Goal: Task Accomplishment & Management: Manage account settings

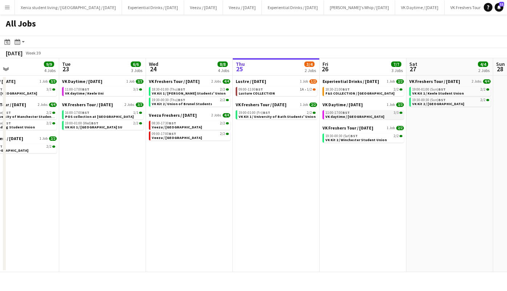
scroll to position [0, 201]
click at [187, 127] on span "Veezu / [GEOGRAPHIC_DATA]" at bounding box center [177, 127] width 50 height 5
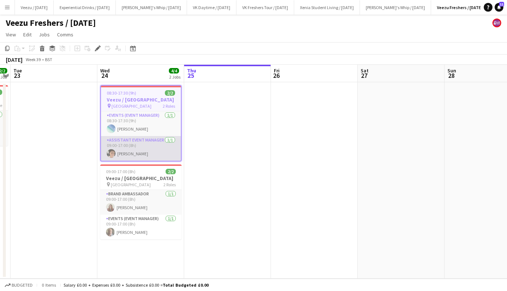
click at [138, 153] on app-card-role "Assistant Event Manager 1/1 09:00-17:00 (8h) Callum Baker" at bounding box center [141, 148] width 80 height 25
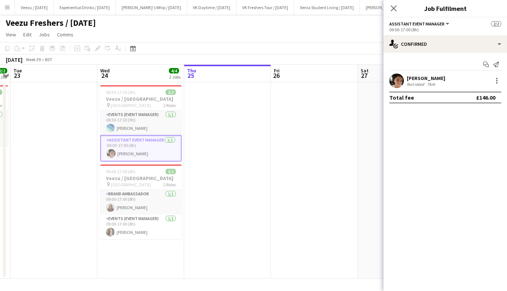
click at [419, 78] on div "Callum Baker" at bounding box center [426, 78] width 39 height 7
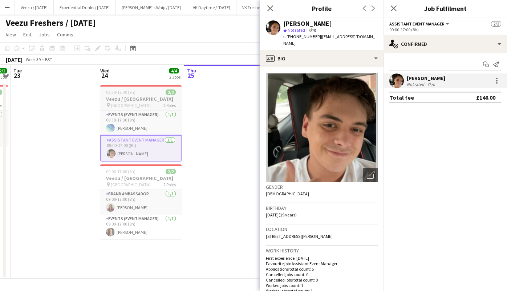
click at [138, 92] on div "08:30-17:30 (9h) 2/2" at bounding box center [140, 91] width 81 height 5
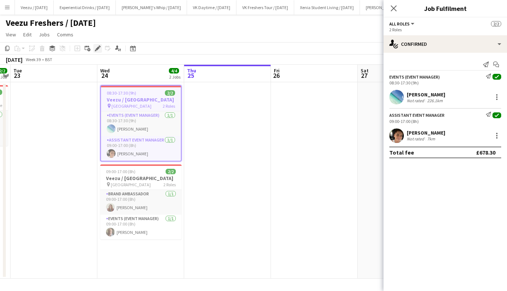
click at [96, 49] on icon at bounding box center [98, 49] width 4 height 4
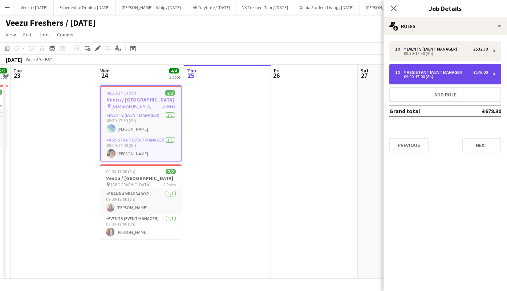
click at [453, 73] on div "Assistant Event Manager" at bounding box center [434, 72] width 61 height 5
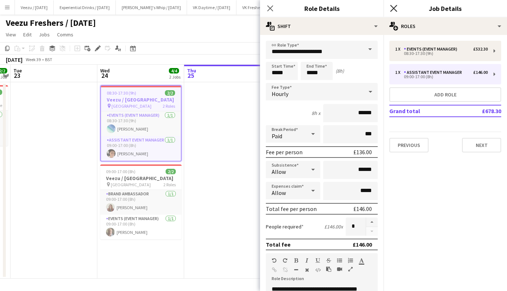
click at [395, 9] on icon "Close pop-in" at bounding box center [393, 8] width 7 height 7
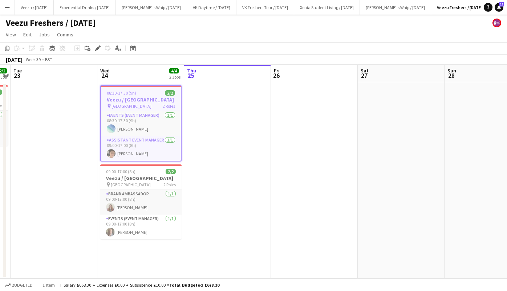
click at [219, 105] on app-date-cell at bounding box center [227, 180] width 87 height 196
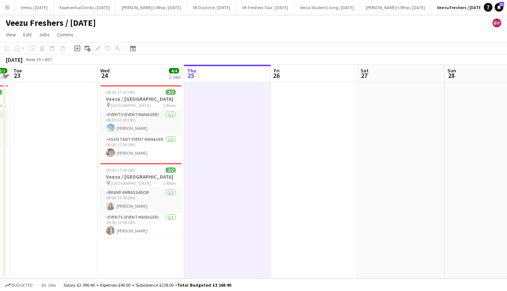
click at [304, 112] on app-date-cell at bounding box center [314, 180] width 87 height 196
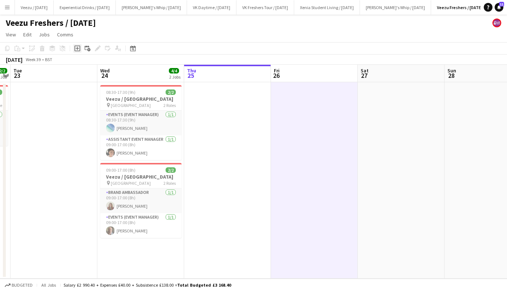
click at [77, 45] on icon at bounding box center [77, 48] width 6 height 6
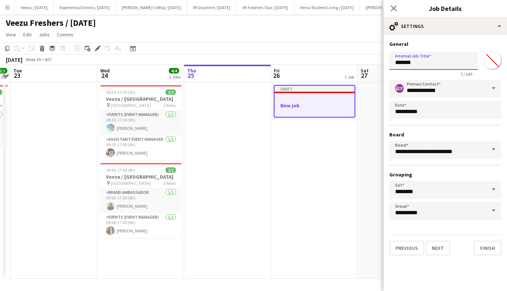
drag, startPoint x: 427, startPoint y: 60, endPoint x: 315, endPoint y: 64, distance: 112.0
click at [315, 64] on body "Menu Boards Boards Boards All jobs Status Workforce Workforce My Workforce Recr…" at bounding box center [253, 145] width 507 height 291
type input "**********"
click at [437, 247] on button "Next" at bounding box center [438, 248] width 24 height 15
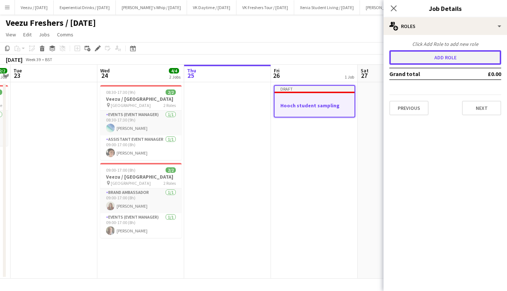
click at [462, 56] on button "Add role" at bounding box center [445, 57] width 112 height 15
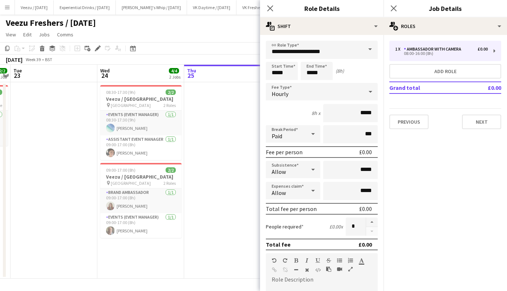
click at [366, 49] on span at bounding box center [370, 49] width 15 height 17
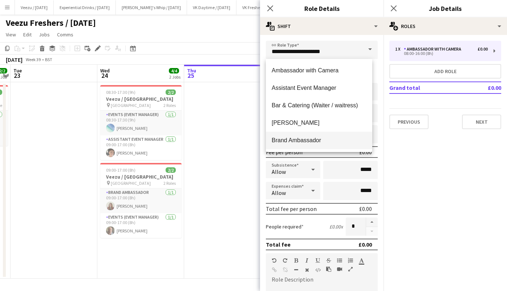
click at [317, 136] on mat-option "Brand Ambassador" at bounding box center [319, 140] width 106 height 17
type input "**********"
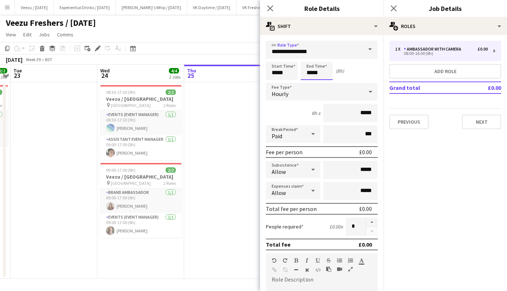
click at [321, 72] on input "*****" at bounding box center [317, 71] width 32 height 18
type input "*****"
click at [311, 60] on div at bounding box center [309, 57] width 15 height 7
click at [356, 112] on input "*****" at bounding box center [350, 113] width 54 height 18
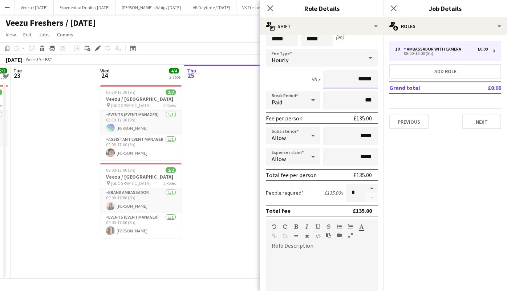
type input "******"
click at [356, 137] on input "*****" at bounding box center [350, 136] width 54 height 18
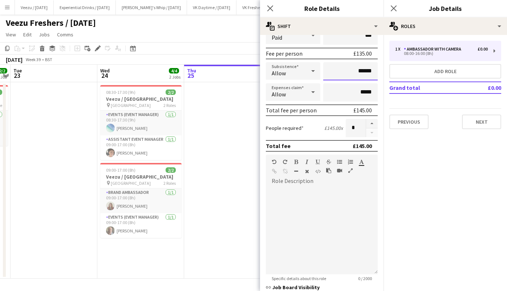
type input "******"
click at [298, 207] on div at bounding box center [322, 230] width 112 height 87
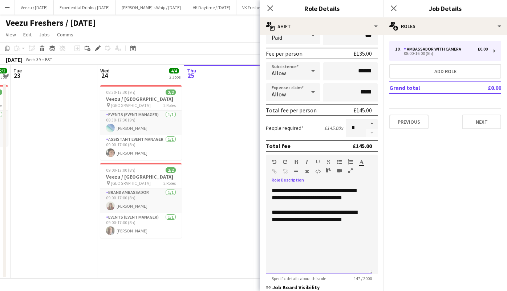
scroll to position [201, 0]
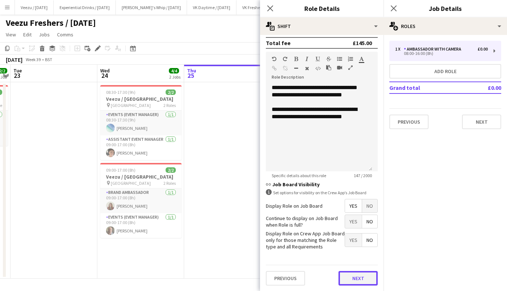
click at [357, 278] on button "Next" at bounding box center [358, 278] width 39 height 15
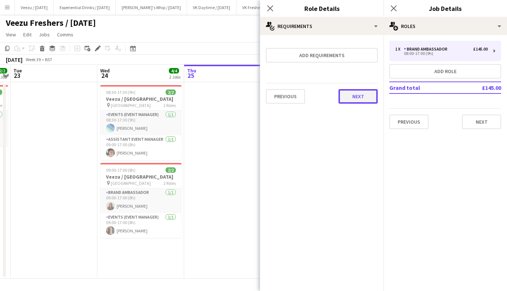
click at [369, 100] on button "Next" at bounding box center [358, 96] width 39 height 15
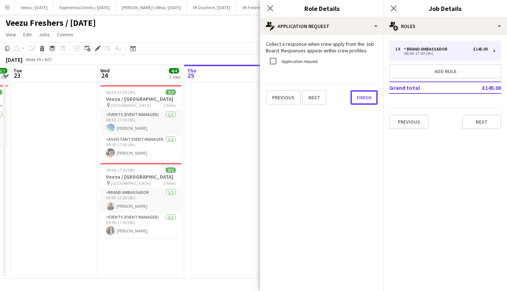
click at [369, 100] on button "Finish" at bounding box center [364, 97] width 27 height 15
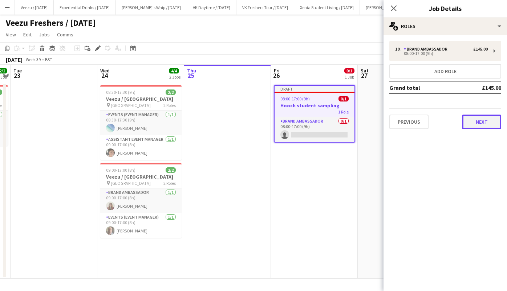
click at [480, 119] on button "Next" at bounding box center [481, 121] width 39 height 15
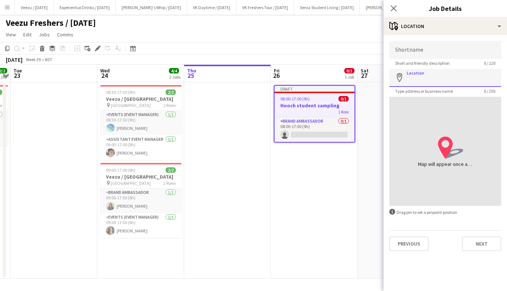
click at [441, 80] on input "Location" at bounding box center [445, 78] width 112 height 18
paste input "**********"
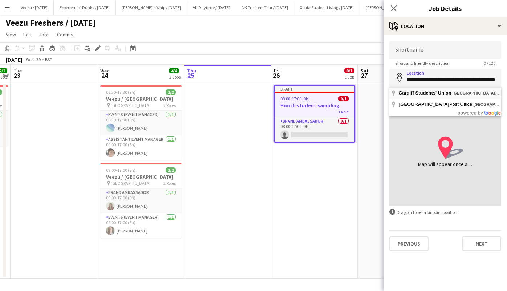
type input "**********"
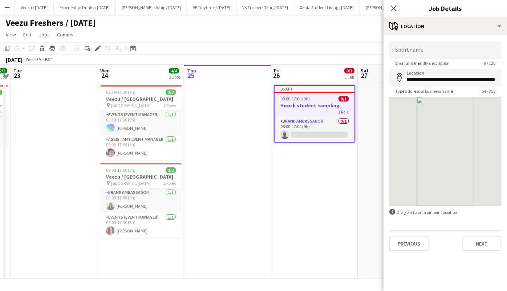
scroll to position [0, 0]
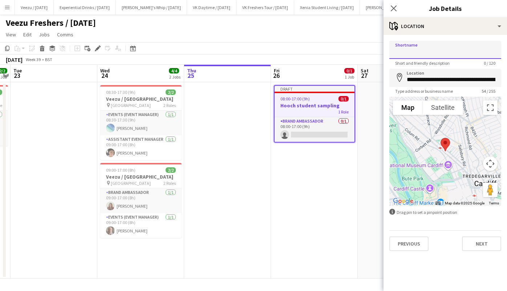
click at [437, 49] on input "Shortname" at bounding box center [445, 50] width 112 height 18
paste input "**********"
type input "**********"
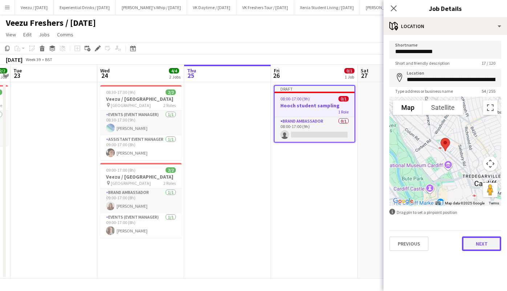
click at [482, 240] on button "Next" at bounding box center [481, 243] width 39 height 15
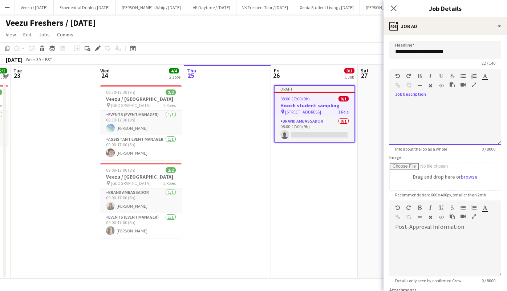
click at [443, 106] on div at bounding box center [445, 123] width 112 height 44
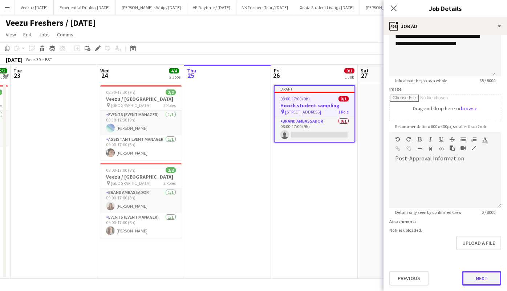
click at [477, 274] on button "Next" at bounding box center [481, 278] width 39 height 15
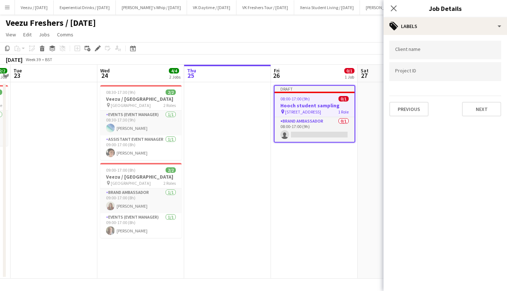
scroll to position [0, 0]
click at [476, 105] on button "Next" at bounding box center [481, 109] width 39 height 15
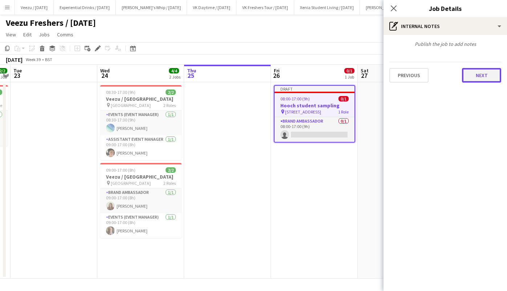
click at [481, 74] on button "Next" at bounding box center [481, 75] width 39 height 15
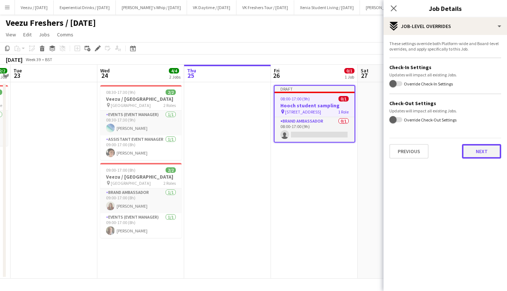
click at [490, 157] on button "Next" at bounding box center [481, 151] width 39 height 15
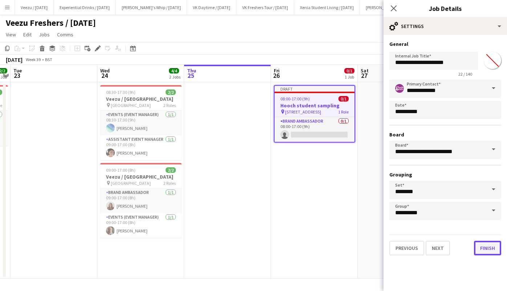
click at [490, 246] on button "Finish" at bounding box center [487, 248] width 27 height 15
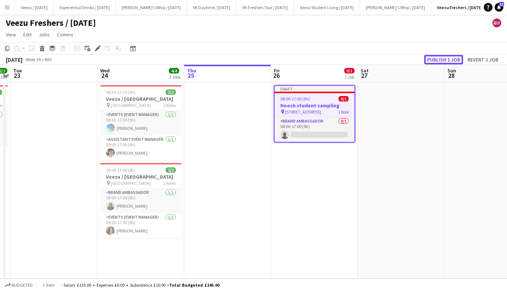
click at [450, 58] on button "Publish 1 job" at bounding box center [443, 59] width 39 height 9
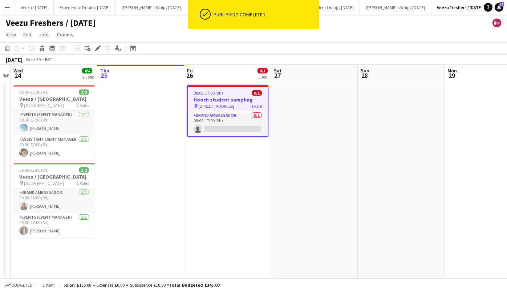
scroll to position [0, 252]
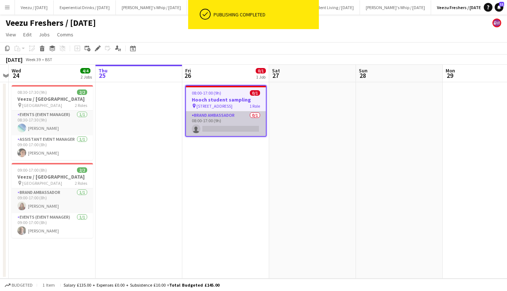
click at [251, 132] on app-card-role "Brand Ambassador 0/1 08:00-17:00 (9h) single-neutral-actions" at bounding box center [226, 123] width 80 height 25
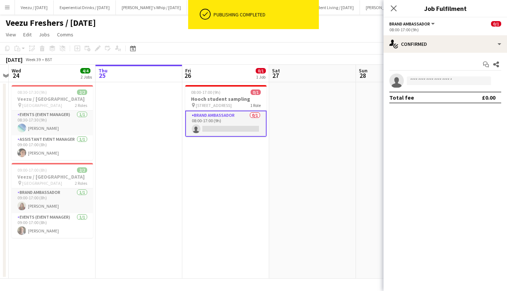
click at [251, 132] on app-card-role "Brand Ambassador 0/1 08:00-17:00 (9h) single-neutral-actions" at bounding box center [225, 123] width 81 height 26
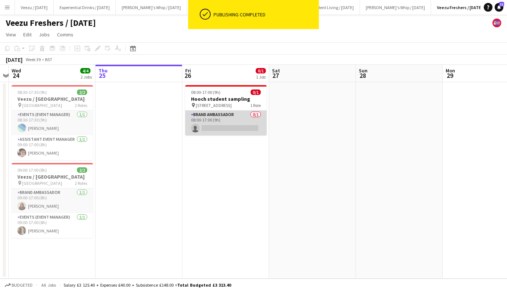
click at [251, 132] on app-card-role "Brand Ambassador 0/1 08:00-17:00 (9h) single-neutral-actions" at bounding box center [225, 122] width 81 height 25
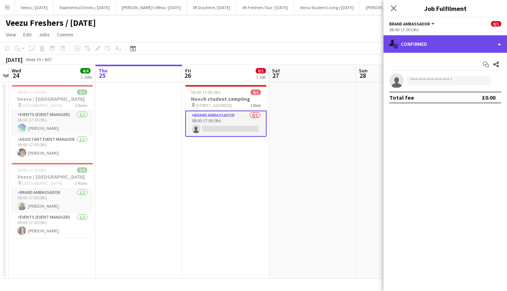
click at [427, 44] on div "single-neutral-actions-check-2 Confirmed" at bounding box center [446, 43] width 124 height 17
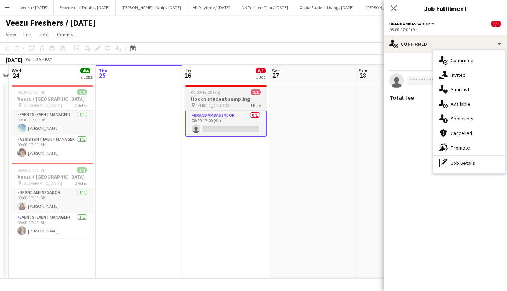
click at [227, 97] on h3 "Hooch student sampling" at bounding box center [225, 99] width 81 height 7
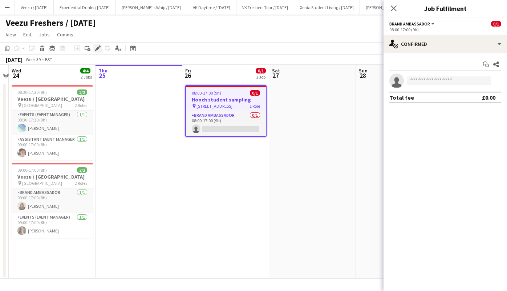
click at [95, 45] on div "Edit" at bounding box center [97, 48] width 9 height 9
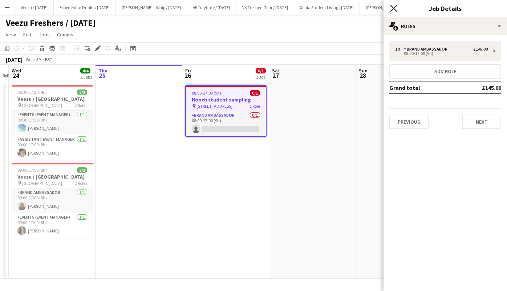
click at [395, 5] on icon "Close pop-in" at bounding box center [393, 8] width 7 height 7
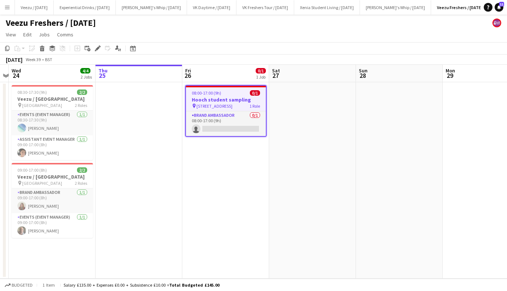
click at [226, 98] on h3 "Hooch student sampling" at bounding box center [226, 99] width 80 height 7
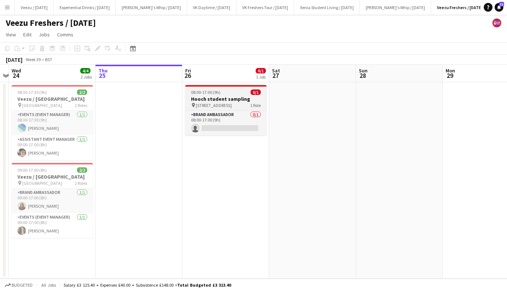
click at [226, 98] on h3 "Hooch student sampling" at bounding box center [225, 99] width 81 height 7
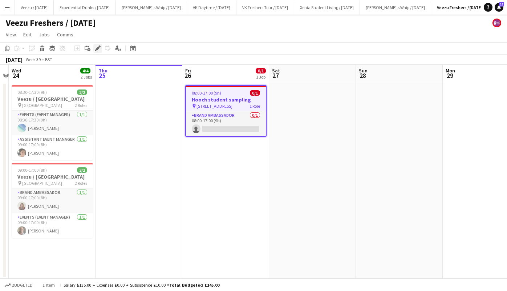
click at [97, 47] on icon "Edit" at bounding box center [98, 48] width 6 height 6
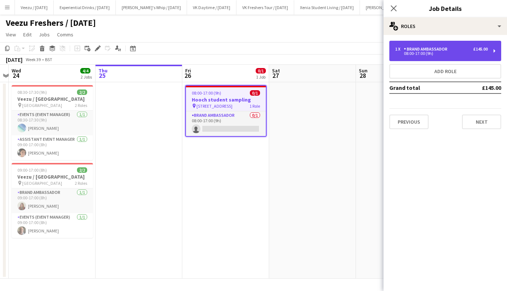
click at [475, 50] on div "£145.00" at bounding box center [480, 49] width 15 height 5
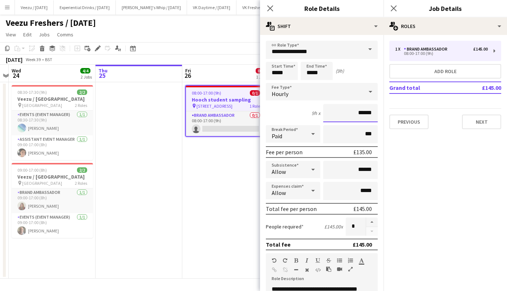
click at [359, 113] on input "******" at bounding box center [350, 113] width 54 height 18
type input "******"
click at [357, 168] on input "******" at bounding box center [350, 170] width 54 height 18
type input "**"
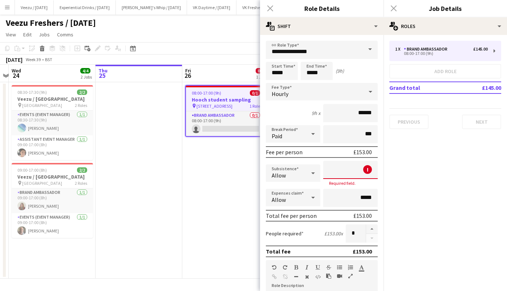
type input "**"
click at [327, 191] on input "*****" at bounding box center [350, 198] width 54 height 18
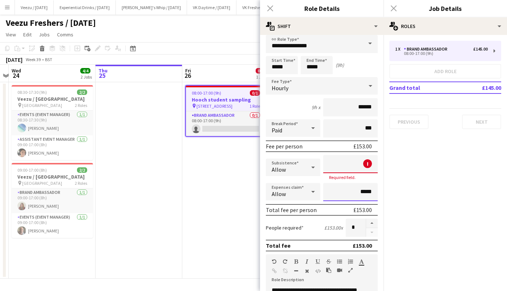
scroll to position [0, 0]
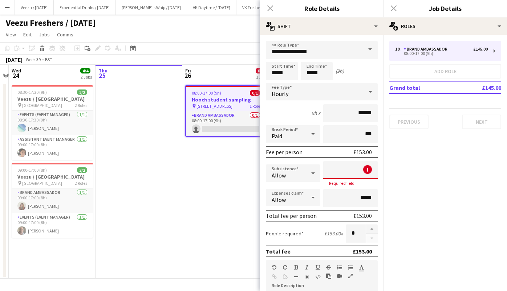
click at [350, 168] on input at bounding box center [350, 170] width 54 height 18
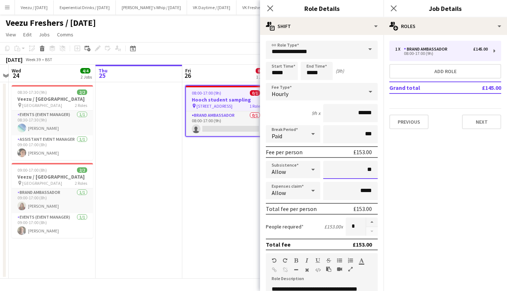
type input "**"
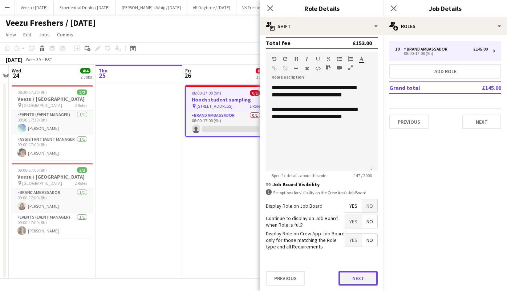
click at [359, 273] on button "Next" at bounding box center [358, 278] width 39 height 15
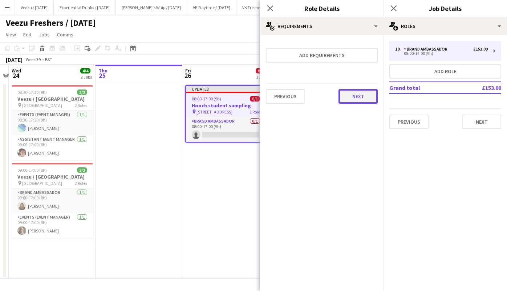
click at [351, 96] on button "Next" at bounding box center [358, 96] width 39 height 15
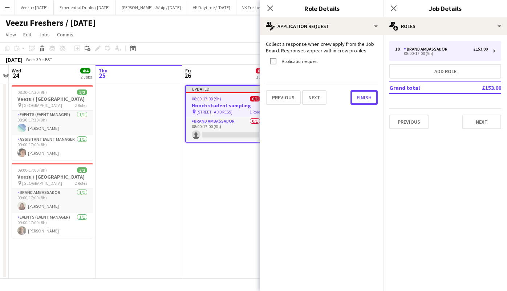
click at [351, 96] on button "Finish" at bounding box center [364, 97] width 27 height 15
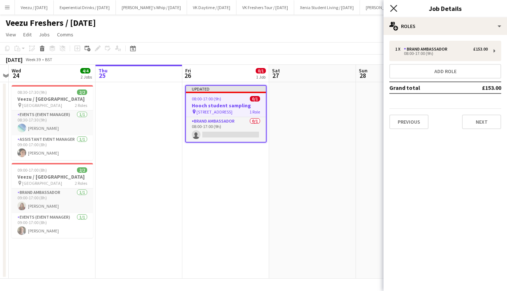
click at [396, 7] on icon "Close pop-in" at bounding box center [393, 8] width 7 height 7
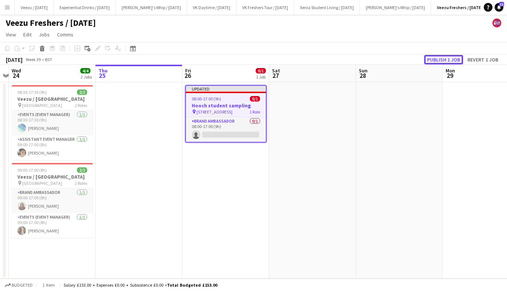
click at [452, 59] on button "Publish 1 job" at bounding box center [443, 59] width 39 height 9
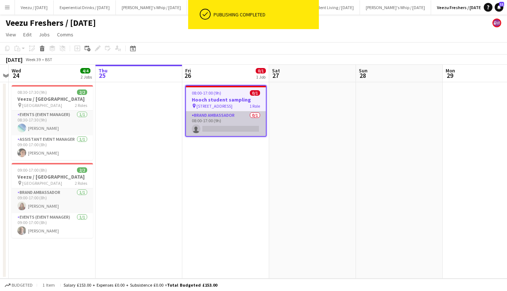
click at [231, 130] on app-card-role "Brand Ambassador 0/1 08:00-17:00 (9h) single-neutral-actions" at bounding box center [226, 123] width 80 height 25
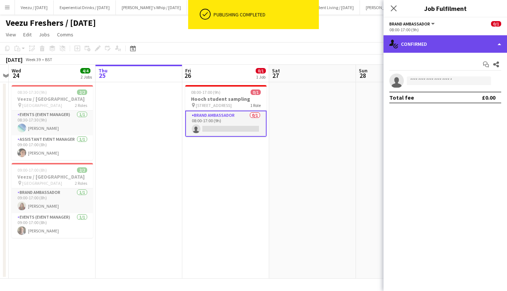
click at [426, 44] on div "single-neutral-actions-check-2 Confirmed" at bounding box center [446, 43] width 124 height 17
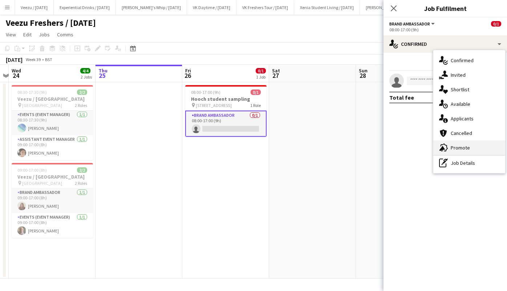
click at [470, 144] on div "advertising-megaphone Promote" at bounding box center [469, 147] width 72 height 15
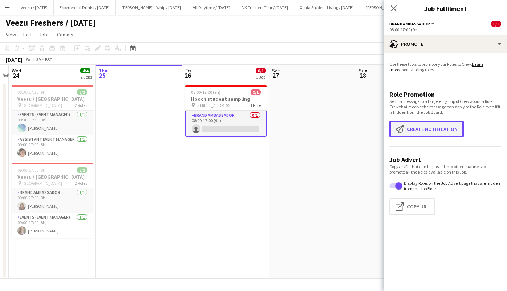
click at [433, 132] on button "Create notification Create notification" at bounding box center [426, 129] width 74 height 17
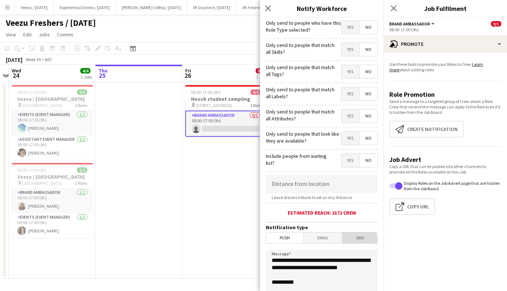
click at [356, 241] on span "SMS" at bounding box center [360, 237] width 35 height 11
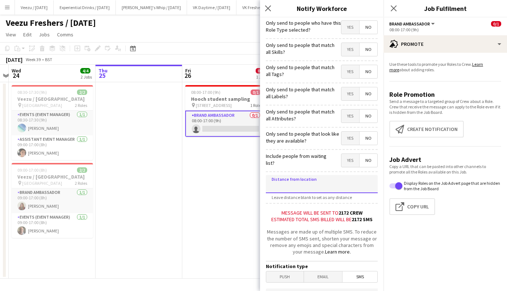
click at [316, 185] on input at bounding box center [322, 184] width 112 height 18
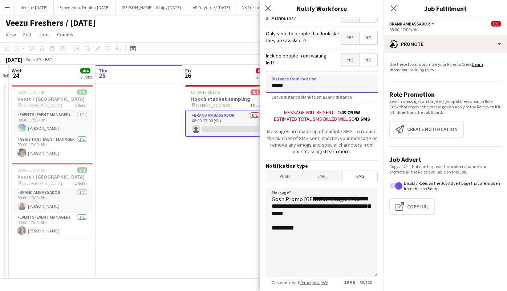
type input "*****"
click at [360, 178] on span "SMS" at bounding box center [360, 176] width 35 height 11
click at [315, 202] on textarea "**********" at bounding box center [322, 232] width 112 height 89
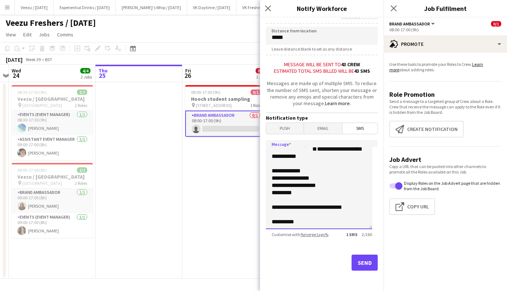
scroll to position [155, 0]
type textarea "**********"
click at [358, 262] on button "Send" at bounding box center [365, 262] width 26 height 16
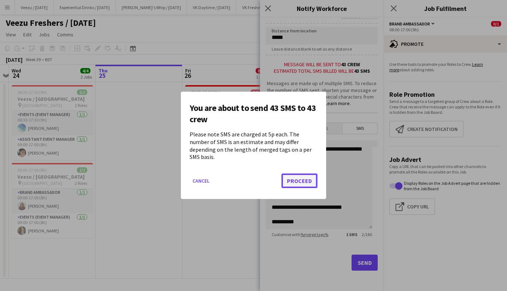
click at [304, 174] on button "Proceed" at bounding box center [300, 181] width 36 height 15
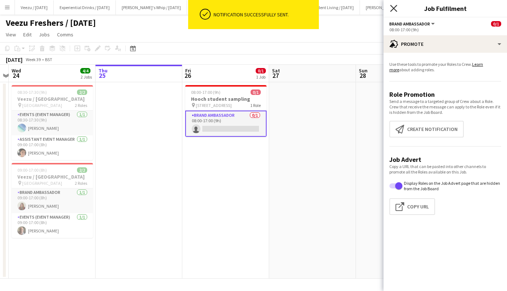
click at [395, 8] on icon "Close pop-in" at bounding box center [393, 8] width 7 height 7
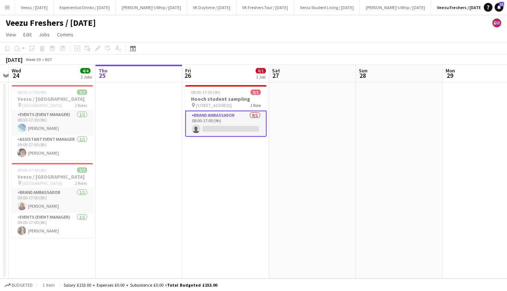
click at [408, 38] on app-page-menu "View Day view expanded Day view collapsed Month view Date picker Jump to today …" at bounding box center [253, 35] width 507 height 14
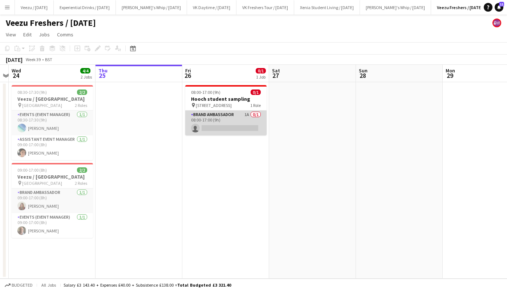
click at [242, 130] on app-card-role "Brand Ambassador 1A 0/1 08:00-17:00 (9h) single-neutral-actions" at bounding box center [225, 122] width 81 height 25
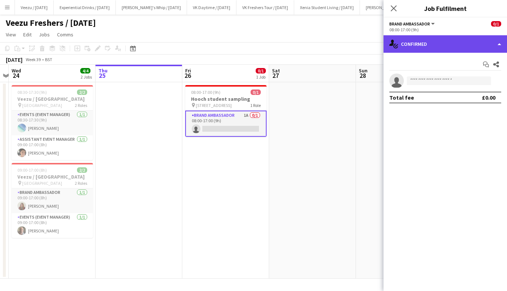
click at [433, 43] on div "single-neutral-actions-check-2 Confirmed" at bounding box center [446, 43] width 124 height 17
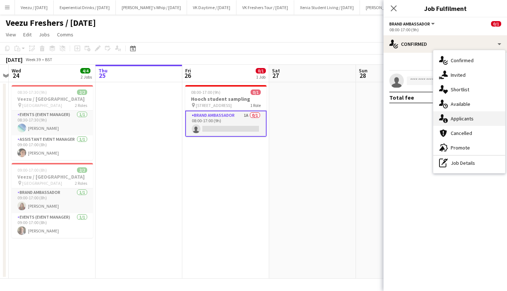
click at [460, 116] on span "Applicants" at bounding box center [462, 118] width 23 height 7
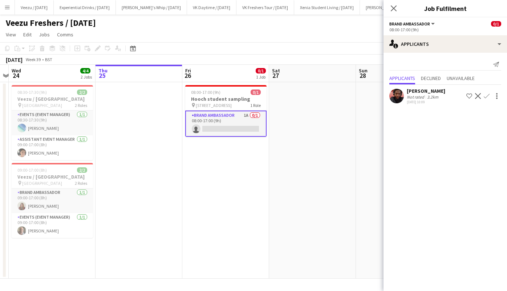
click at [431, 90] on div "Emmanuel Orhewere" at bounding box center [426, 91] width 39 height 7
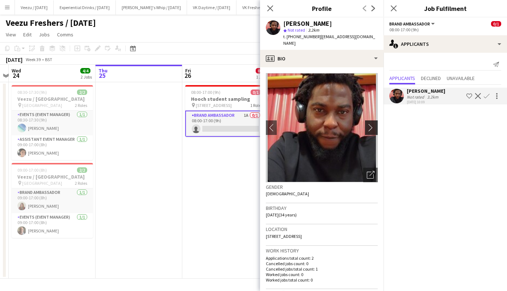
click at [367, 124] on app-icon "chevron-right" at bounding box center [372, 128] width 11 height 8
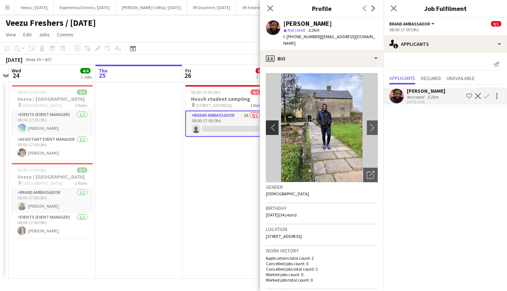
click at [272, 124] on app-icon "chevron-left" at bounding box center [271, 128] width 11 height 8
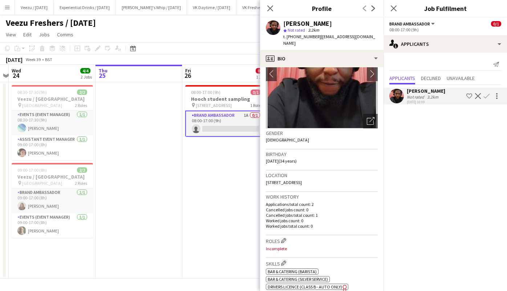
scroll to position [0, 0]
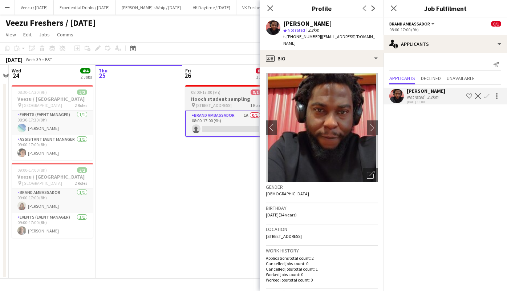
click at [221, 98] on h3 "Hooch student sampling" at bounding box center [225, 99] width 81 height 7
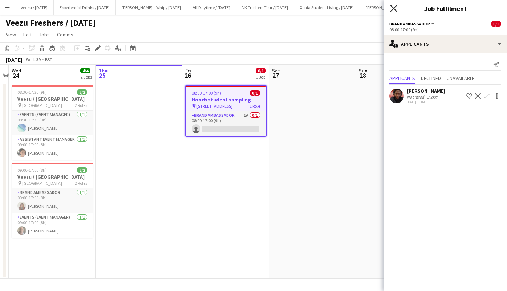
click at [396, 8] on icon "Close pop-in" at bounding box center [393, 8] width 7 height 7
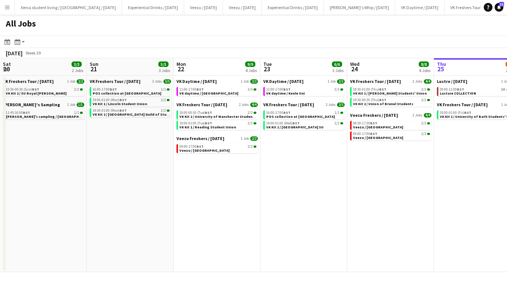
scroll to position [0, 269]
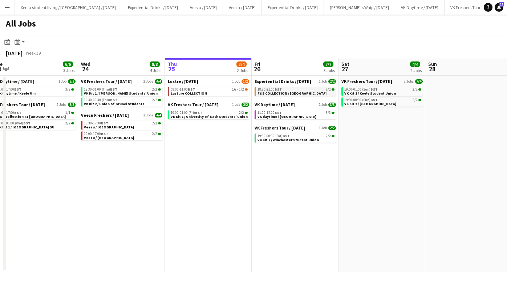
click at [306, 89] on div "18:30-21:00 BST 2/2" at bounding box center [296, 90] width 77 height 4
click at [278, 113] on span "BST" at bounding box center [278, 112] width 7 height 5
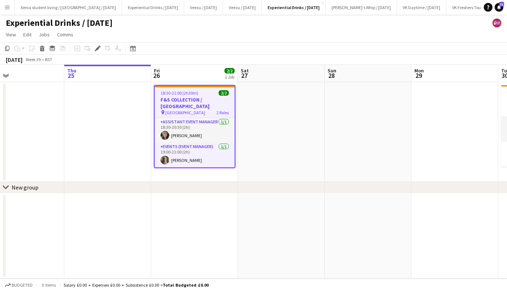
scroll to position [0, 182]
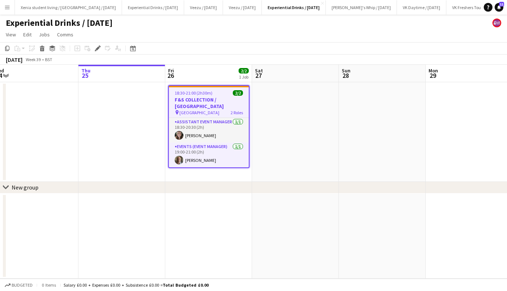
click at [201, 92] on span "18:30-21:00 (2h30m)" at bounding box center [194, 92] width 38 height 5
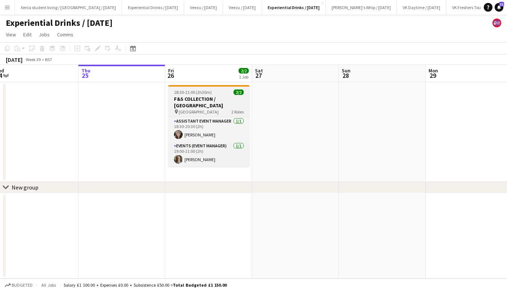
click at [201, 92] on span "18:30-21:00 (2h30m)" at bounding box center [193, 91] width 38 height 5
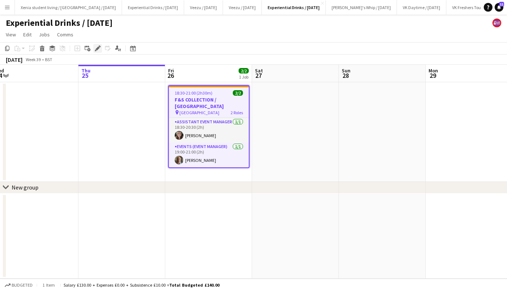
click at [96, 47] on icon "Edit" at bounding box center [98, 48] width 6 height 6
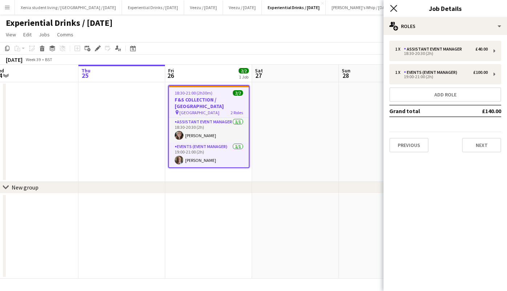
click at [395, 5] on icon "Close pop-in" at bounding box center [393, 8] width 7 height 7
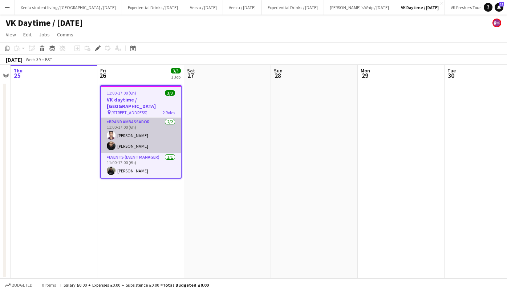
click at [143, 128] on app-card-role "Brand Ambassador [DATE] 11:00-17:00 (6h) [PERSON_NAME] [PERSON_NAME]" at bounding box center [141, 135] width 80 height 35
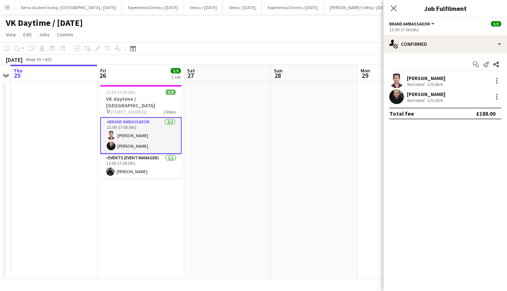
click at [418, 76] on div "Shubham Tambe" at bounding box center [426, 78] width 39 height 7
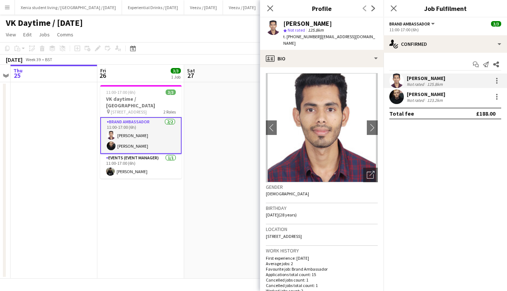
click at [318, 36] on span "| tambeshubham405014@gmail.com" at bounding box center [329, 40] width 92 height 12
drag, startPoint x: 317, startPoint y: 36, endPoint x: 343, endPoint y: 47, distance: 27.4
click at [343, 47] on div "t. +447393064752 | tambeshubham405014@gmail.com" at bounding box center [330, 39] width 94 height 13
copy span "tambeshubham405014@gmail.com"
click at [433, 92] on div "Calum Barmby" at bounding box center [426, 94] width 39 height 7
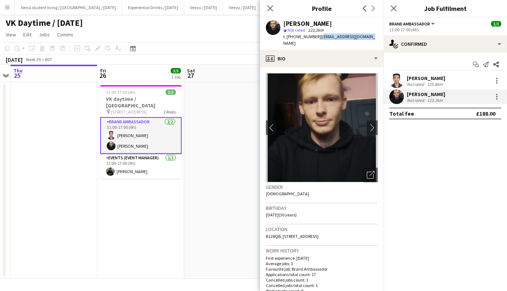
drag, startPoint x: 318, startPoint y: 37, endPoint x: 367, endPoint y: 38, distance: 49.8
click at [367, 38] on span "| calumbarmby1@gmail.com" at bounding box center [329, 40] width 92 height 12
copy span "calumbarmby1@gmail.com"
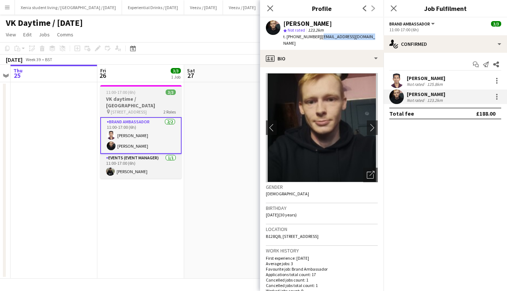
click at [136, 100] on h3 "VK daytime / [GEOGRAPHIC_DATA]" at bounding box center [140, 102] width 81 height 13
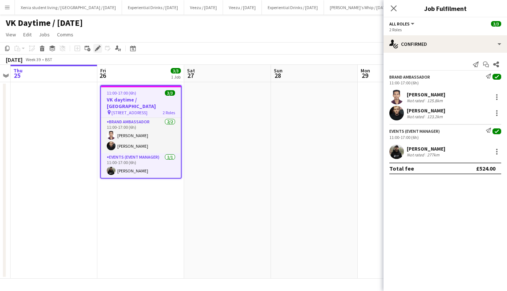
click at [98, 49] on icon "Edit" at bounding box center [98, 48] width 6 height 6
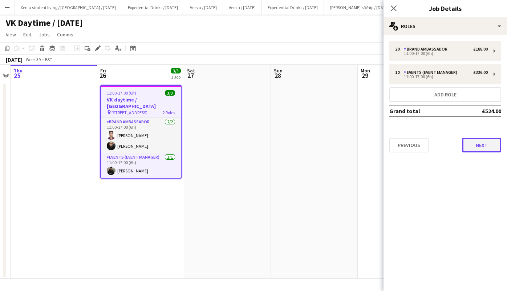
click at [479, 143] on button "Next" at bounding box center [481, 145] width 39 height 15
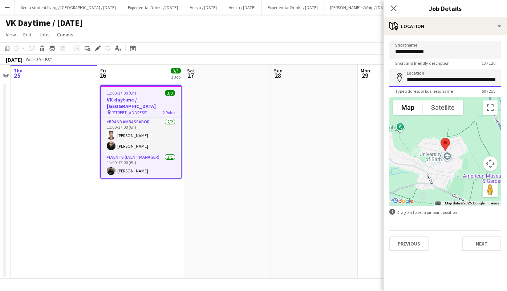
click at [429, 81] on input "**********" at bounding box center [445, 78] width 112 height 18
click at [397, 5] on icon at bounding box center [393, 8] width 7 height 7
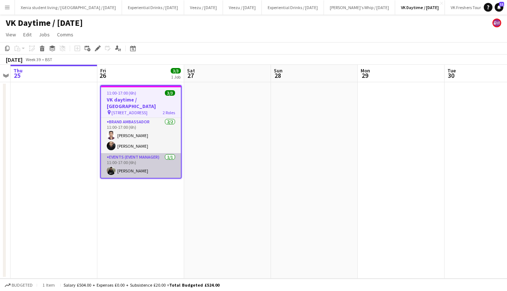
click at [133, 164] on app-card-role "Events (Event Manager) 1/1 11:00-17:00 (6h) Ray Laybourn" at bounding box center [141, 165] width 80 height 25
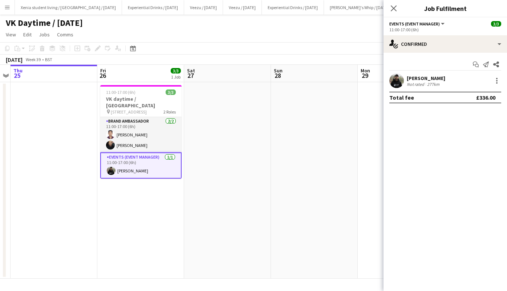
click at [422, 79] on div "Ray Laybourn" at bounding box center [426, 78] width 39 height 7
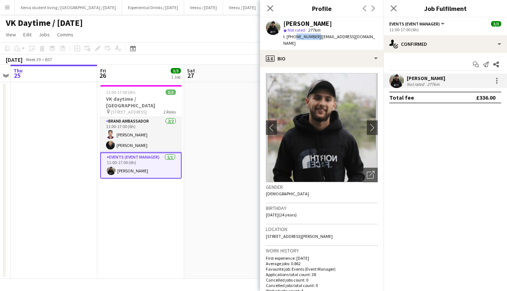
drag, startPoint x: 293, startPoint y: 35, endPoint x: 314, endPoint y: 37, distance: 21.2
click at [314, 37] on span "t. +447542746961" at bounding box center [302, 36] width 38 height 5
copy span "7542746961"
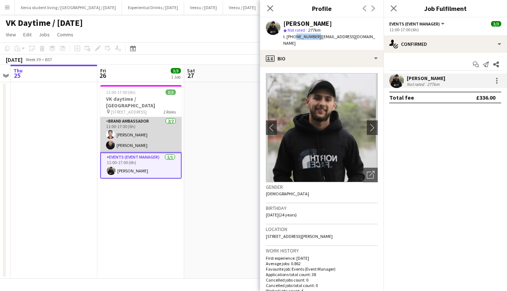
click at [122, 135] on app-card-role "Brand Ambassador 2/2 11:00-17:00 (6h) Shubham Tambe Calum Barmby" at bounding box center [140, 134] width 81 height 35
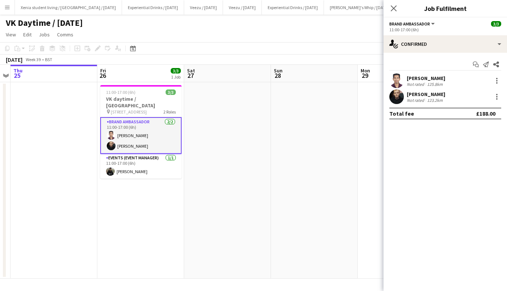
click at [426, 91] on div "Calum Barmby" at bounding box center [426, 94] width 39 height 7
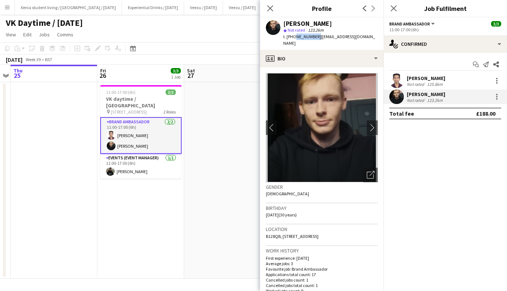
drag, startPoint x: 294, startPoint y: 36, endPoint x: 314, endPoint y: 38, distance: 20.4
click at [314, 38] on span "t. +447931076506" at bounding box center [302, 36] width 38 height 5
copy span "7931076506"
click at [428, 78] on div "Shubham Tambe" at bounding box center [426, 78] width 39 height 7
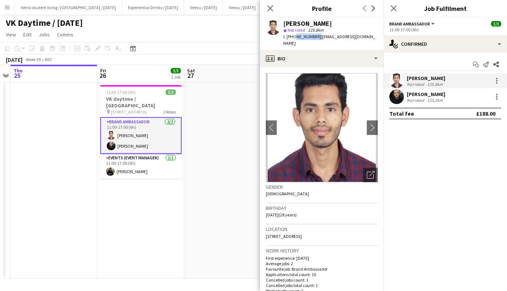
drag, startPoint x: 294, startPoint y: 36, endPoint x: 314, endPoint y: 38, distance: 20.8
click at [314, 38] on span "t. +447393064752" at bounding box center [302, 36] width 38 height 5
copy span "7393064752"
